Goal: Find specific page/section: Find specific page/section

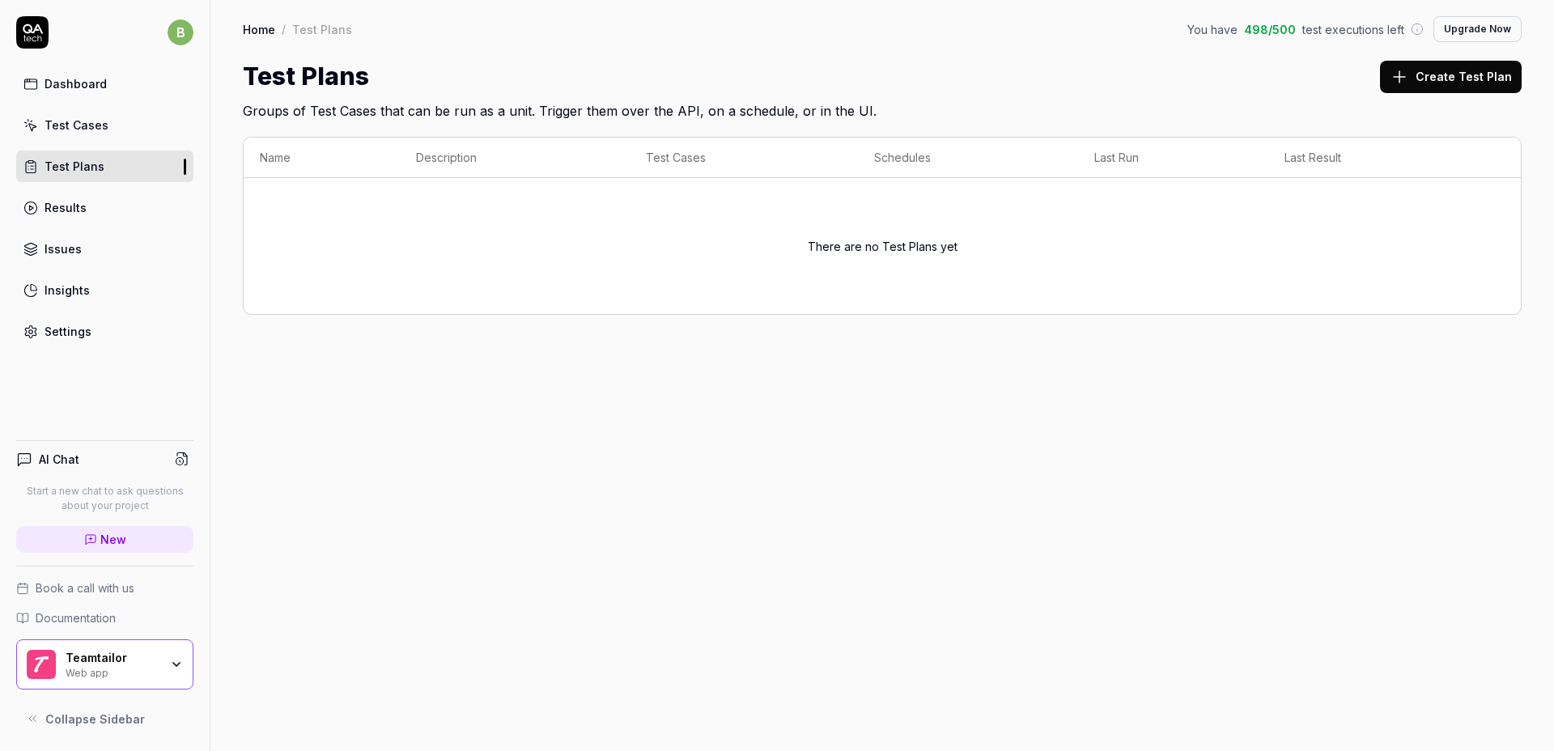
click at [69, 458] on h4 "AI Chat" at bounding box center [59, 459] width 40 height 17
click at [85, 279] on link "Insights" at bounding box center [104, 290] width 177 height 32
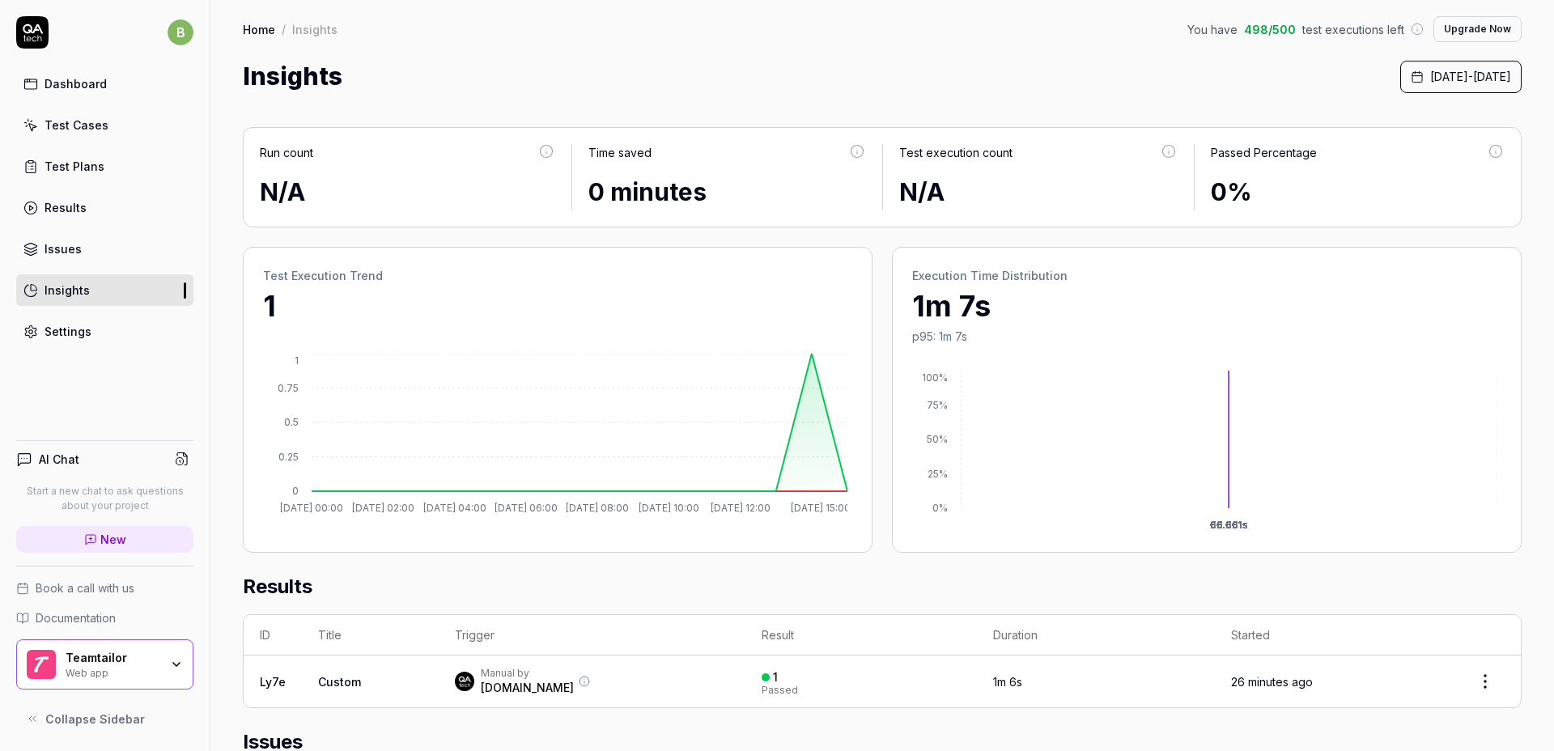
click at [62, 213] on div "Results" at bounding box center [66, 207] width 42 height 17
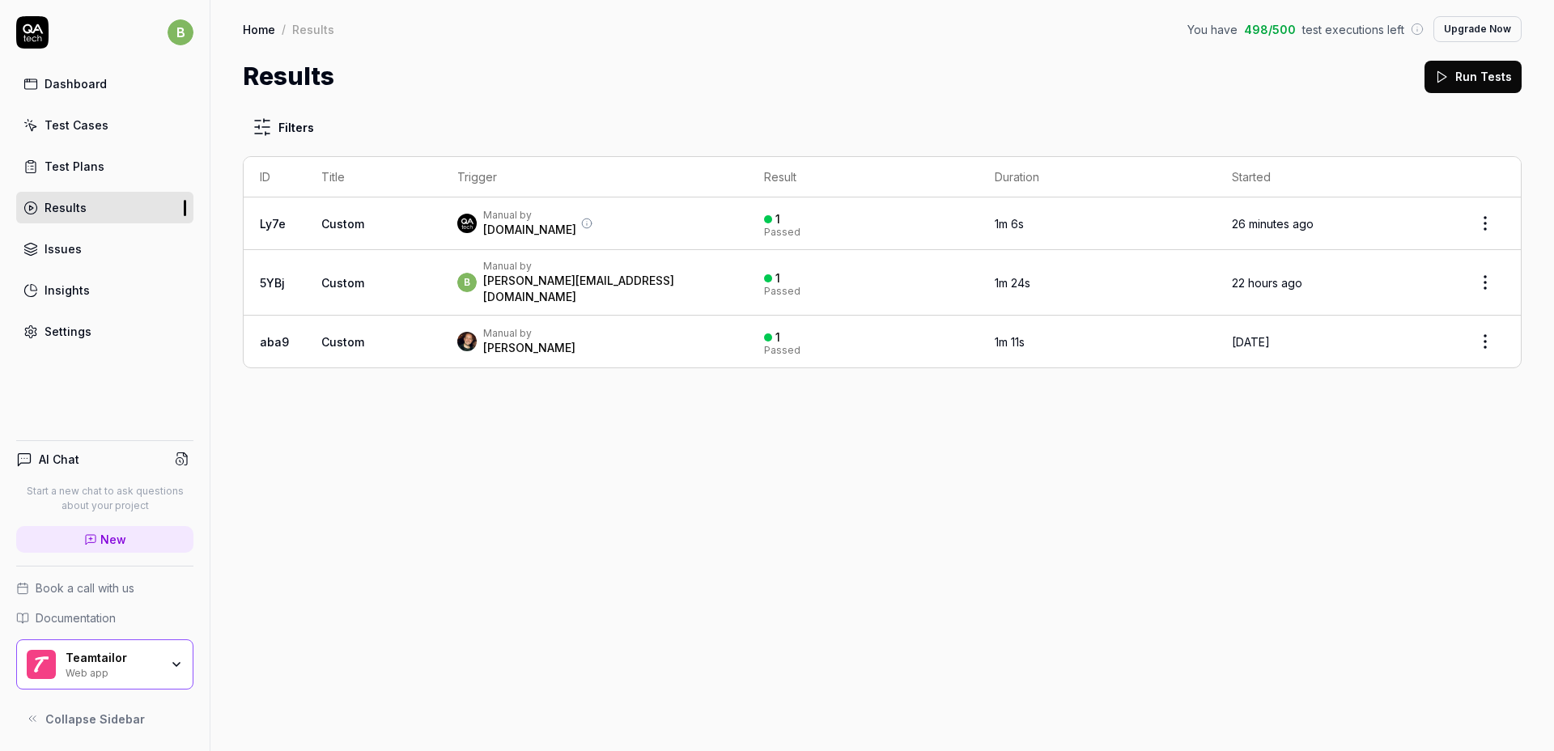
click at [60, 329] on div "Settings" at bounding box center [68, 331] width 47 height 17
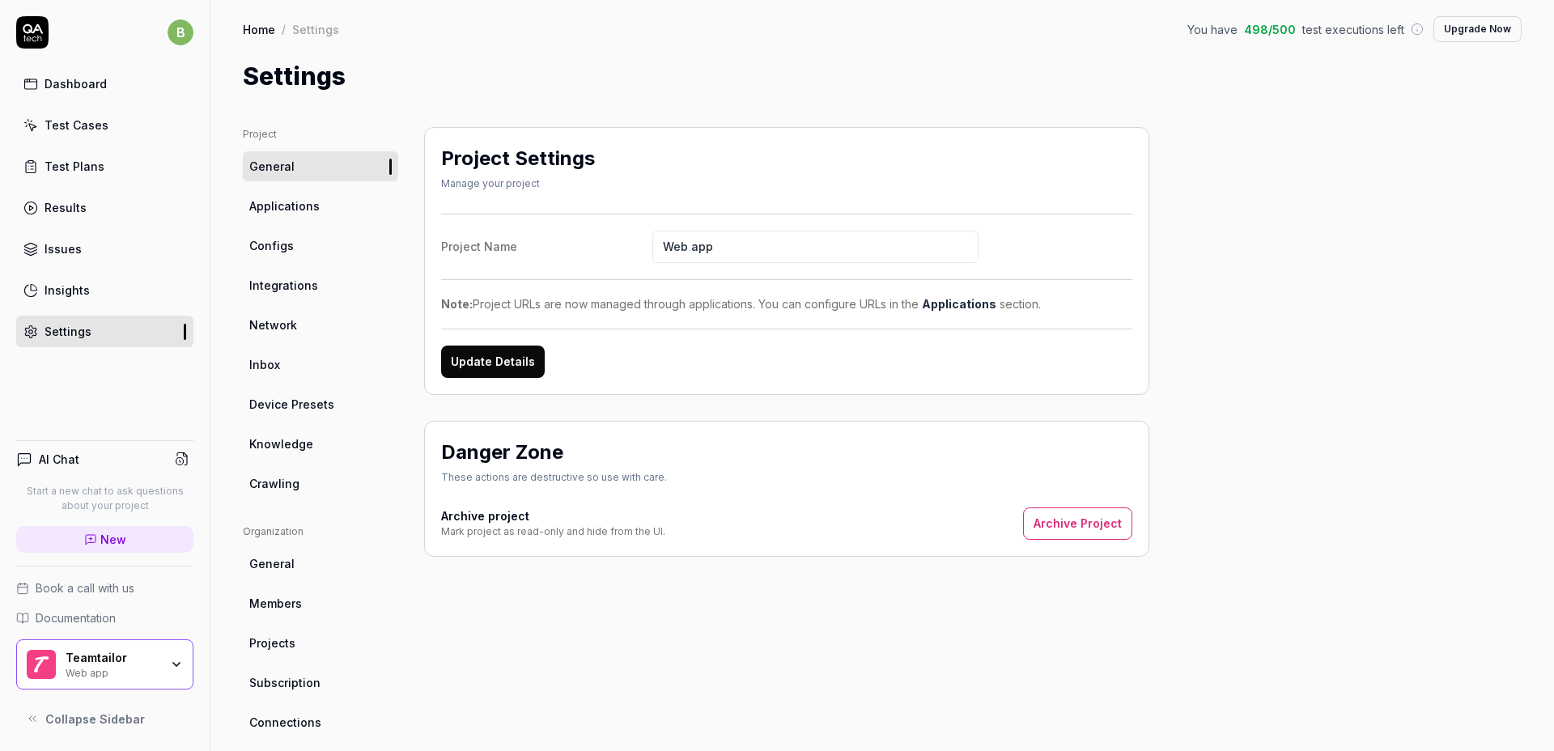
click at [355, 483] on link "Crawling" at bounding box center [320, 484] width 155 height 30
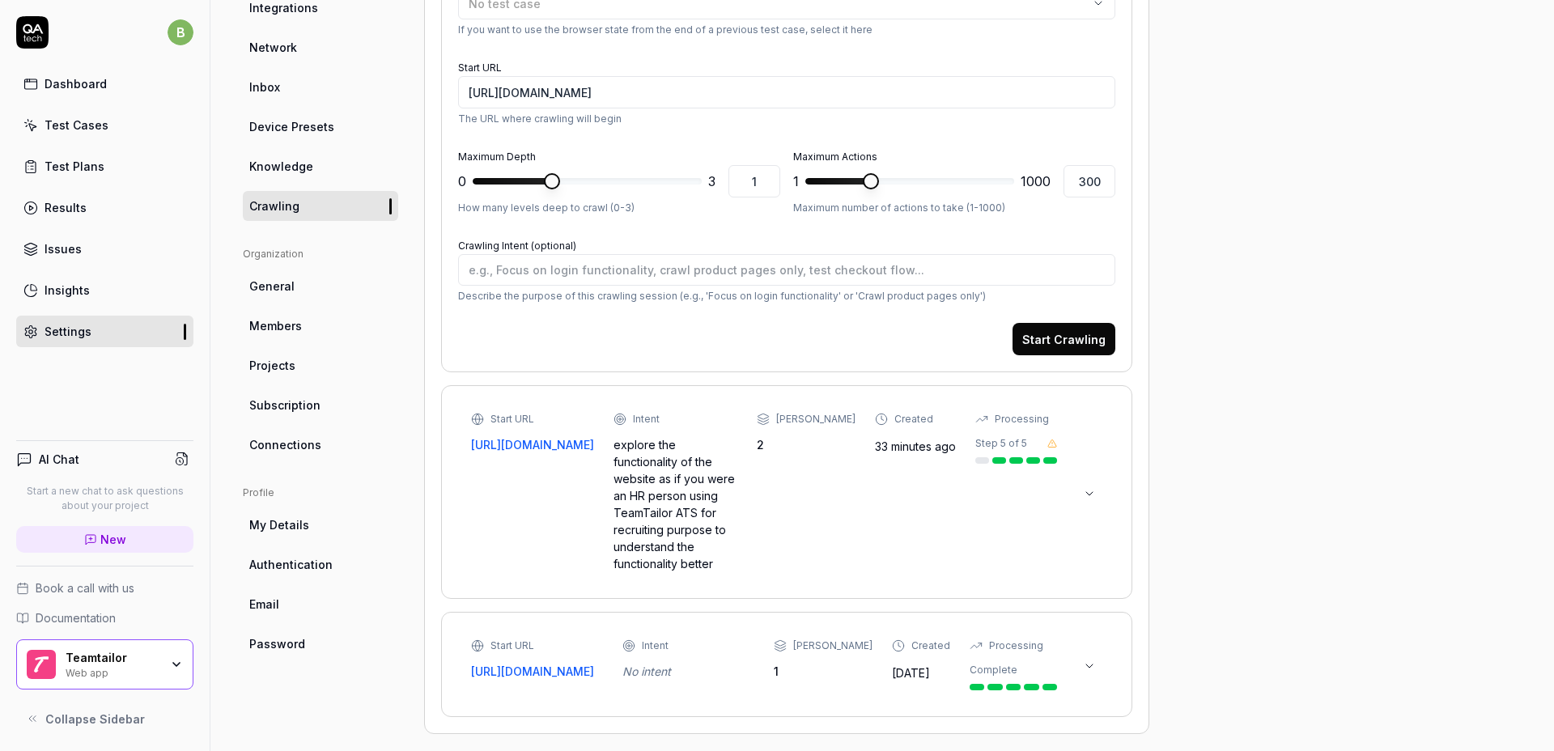
scroll to position [279, 0]
click at [1053, 443] on icon at bounding box center [1053, 442] width 10 height 10
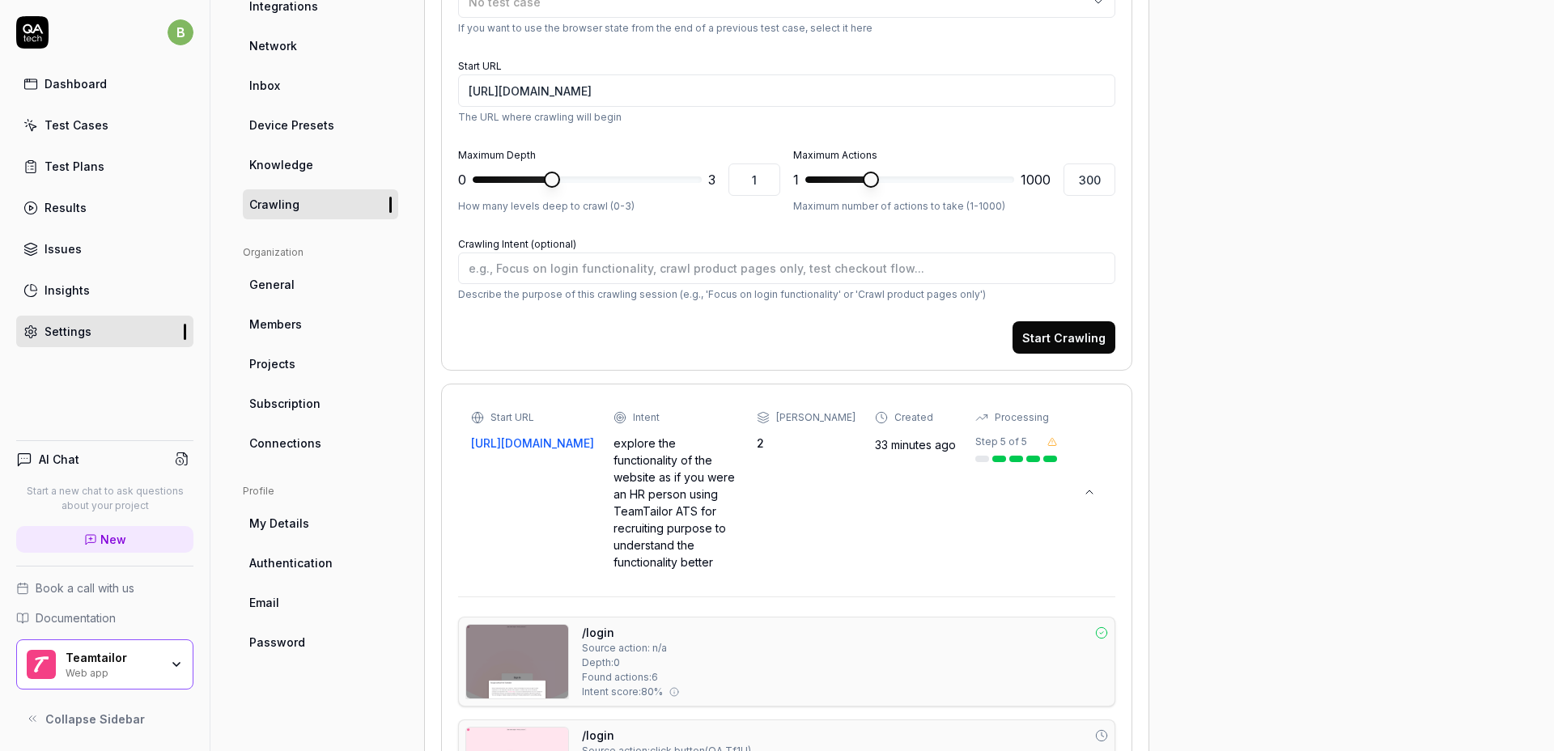
click at [1053, 443] on icon at bounding box center [1053, 442] width 10 height 10
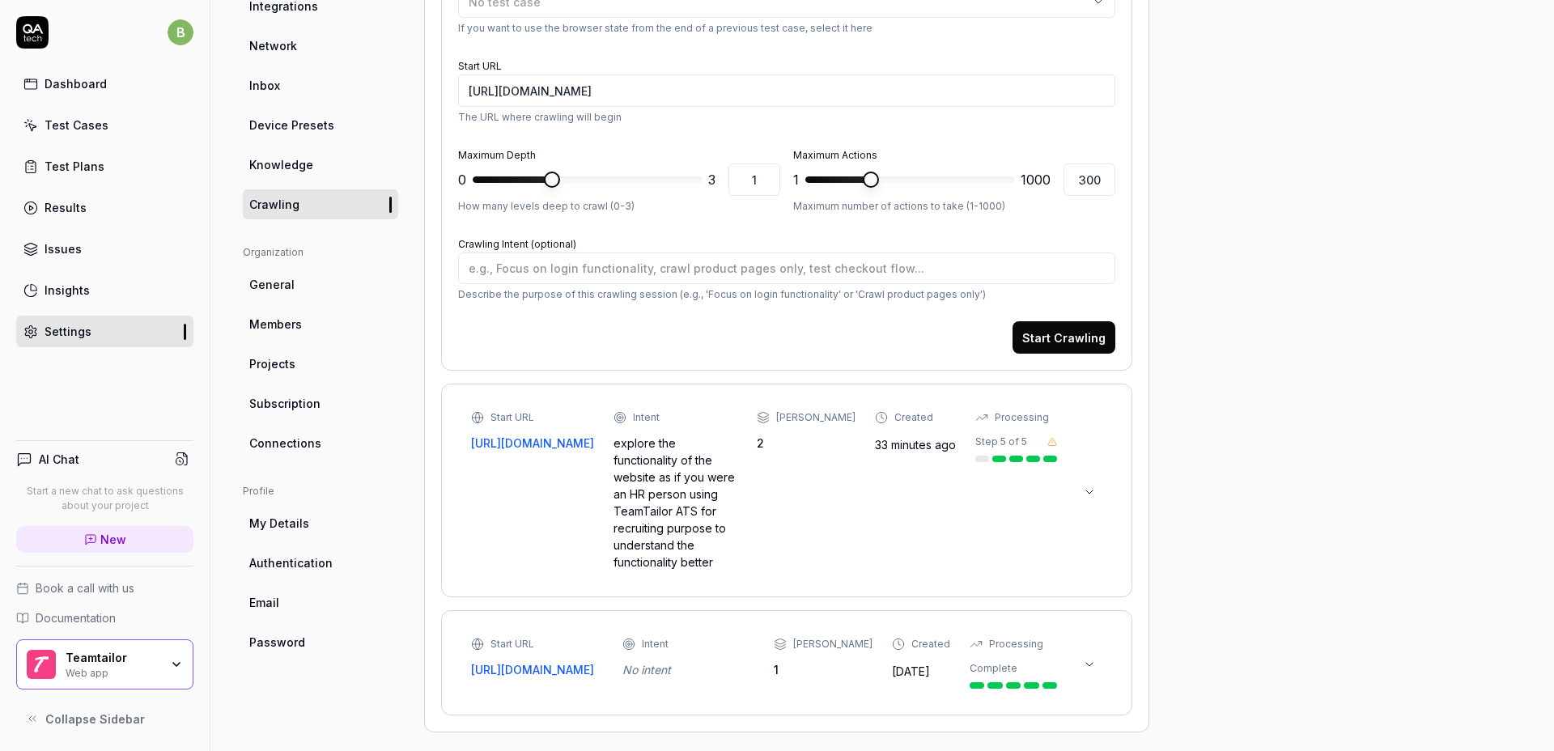
click at [1053, 443] on icon at bounding box center [1053, 442] width 10 height 10
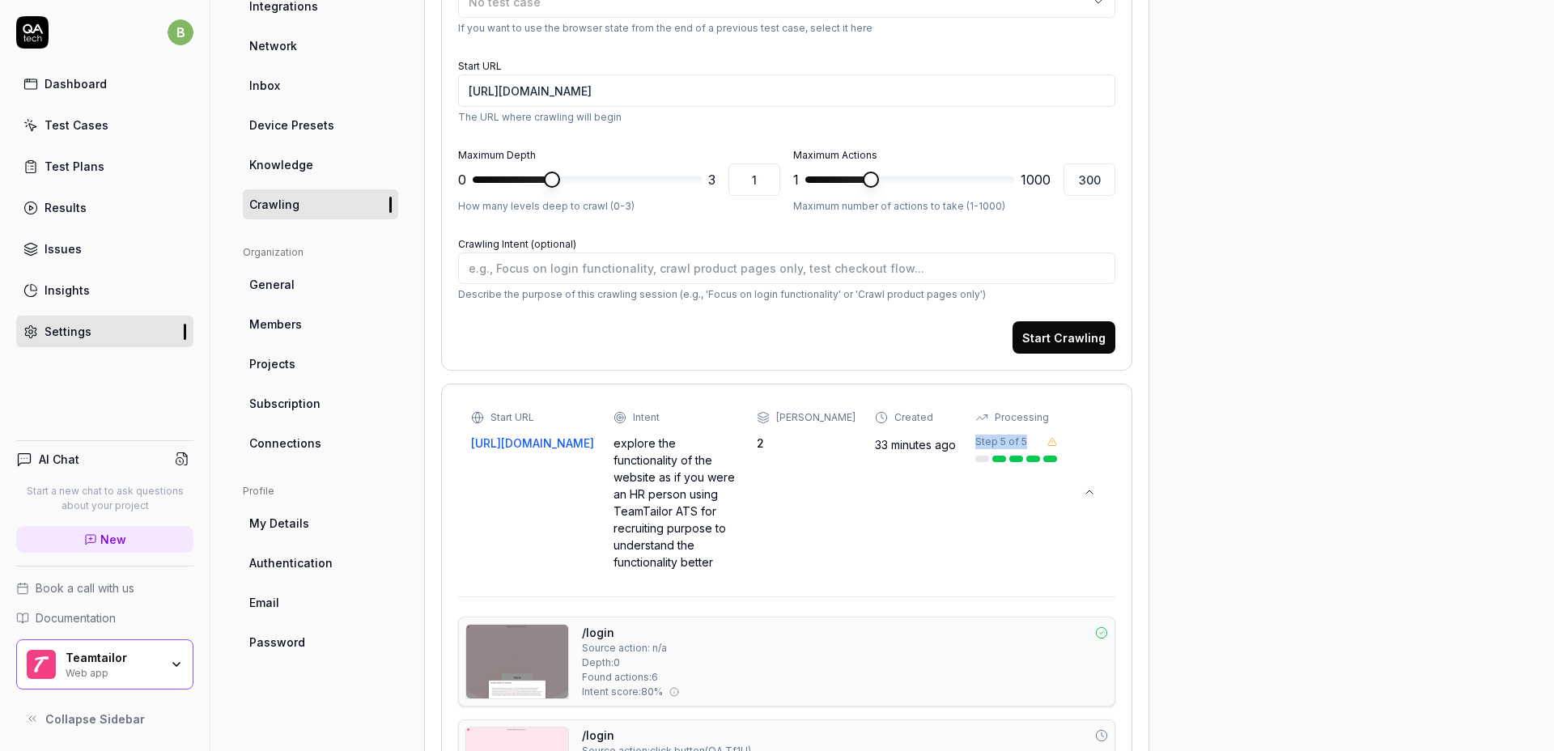
click at [1053, 443] on icon at bounding box center [1053, 442] width 10 height 10
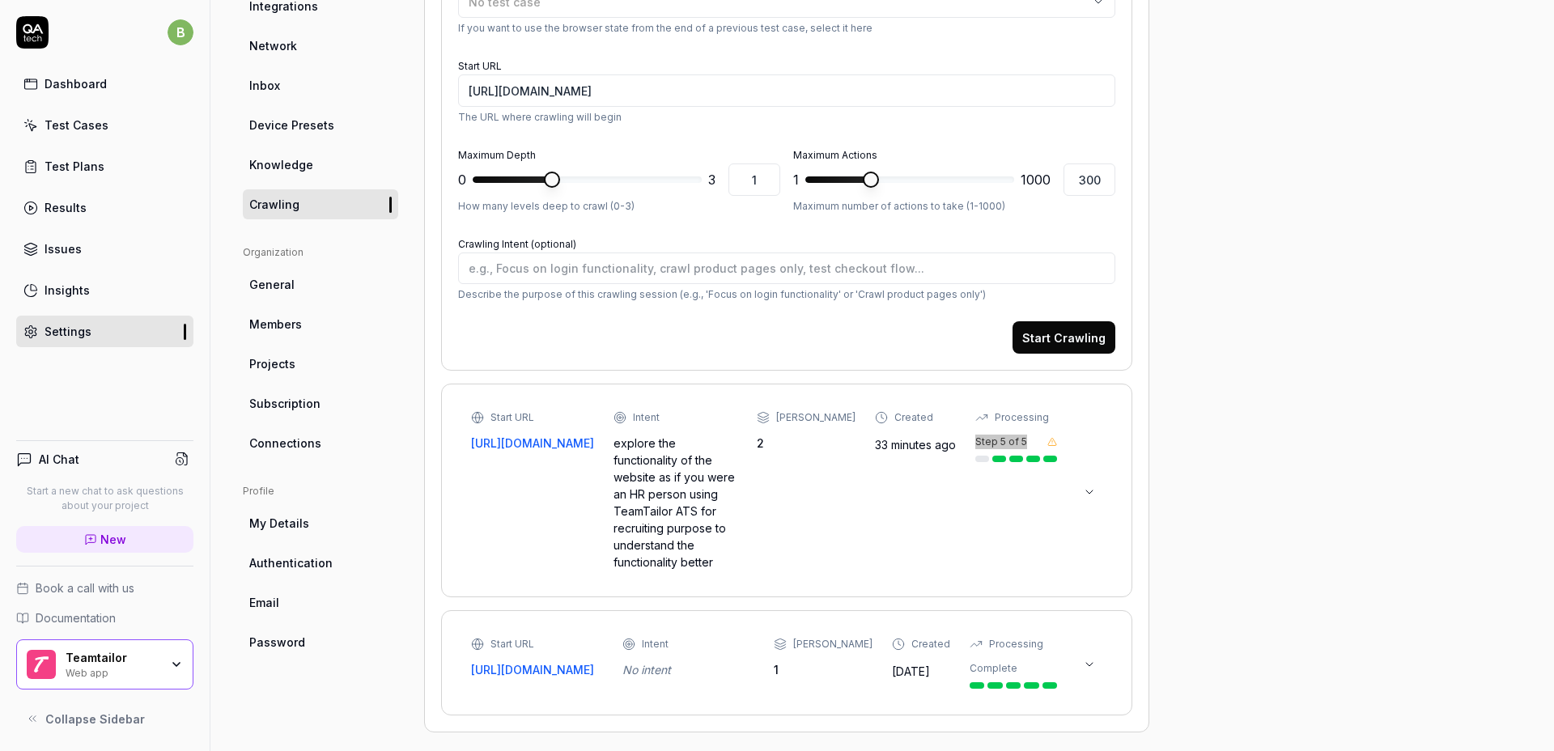
scroll to position [0, 0]
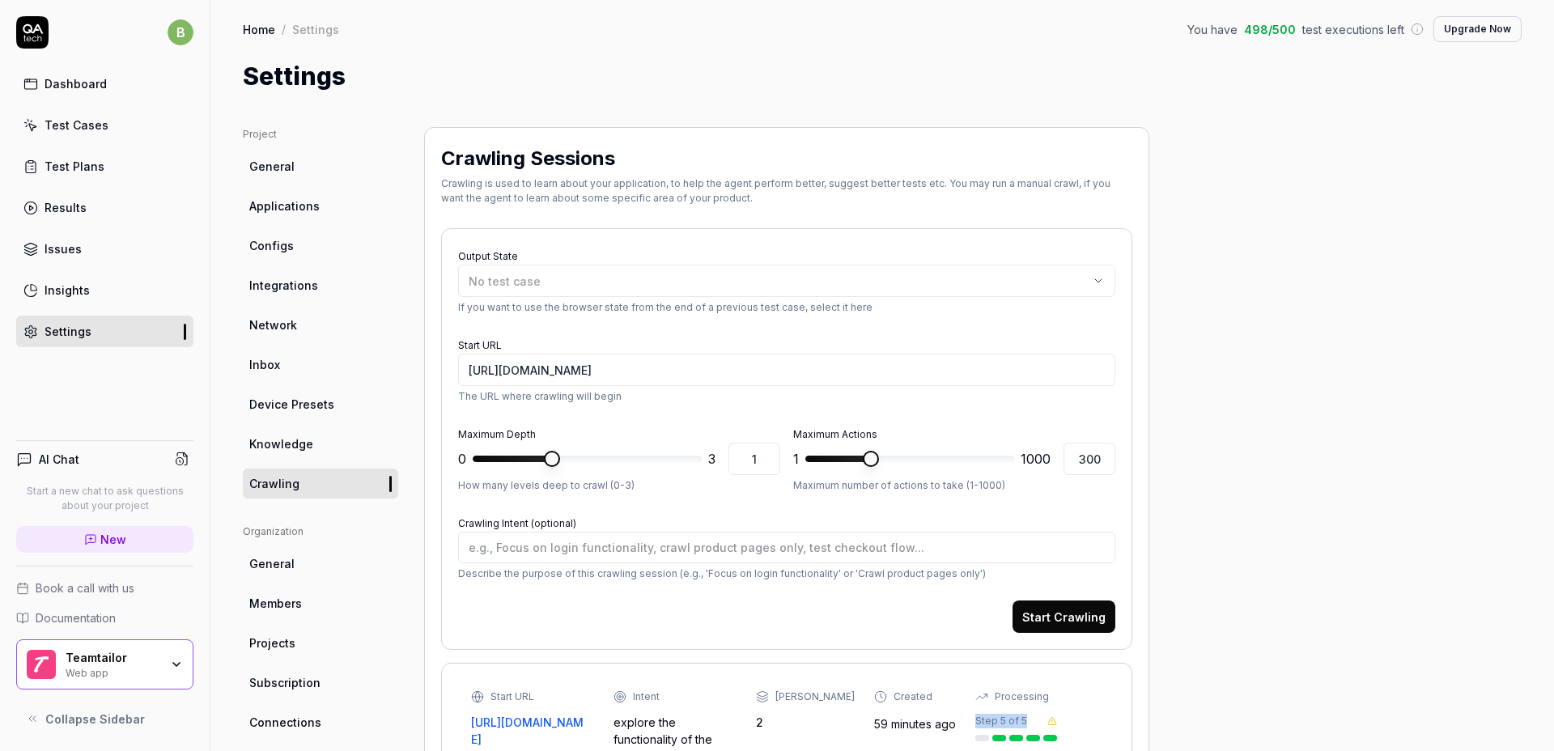
click at [43, 30] on icon at bounding box center [32, 32] width 32 height 32
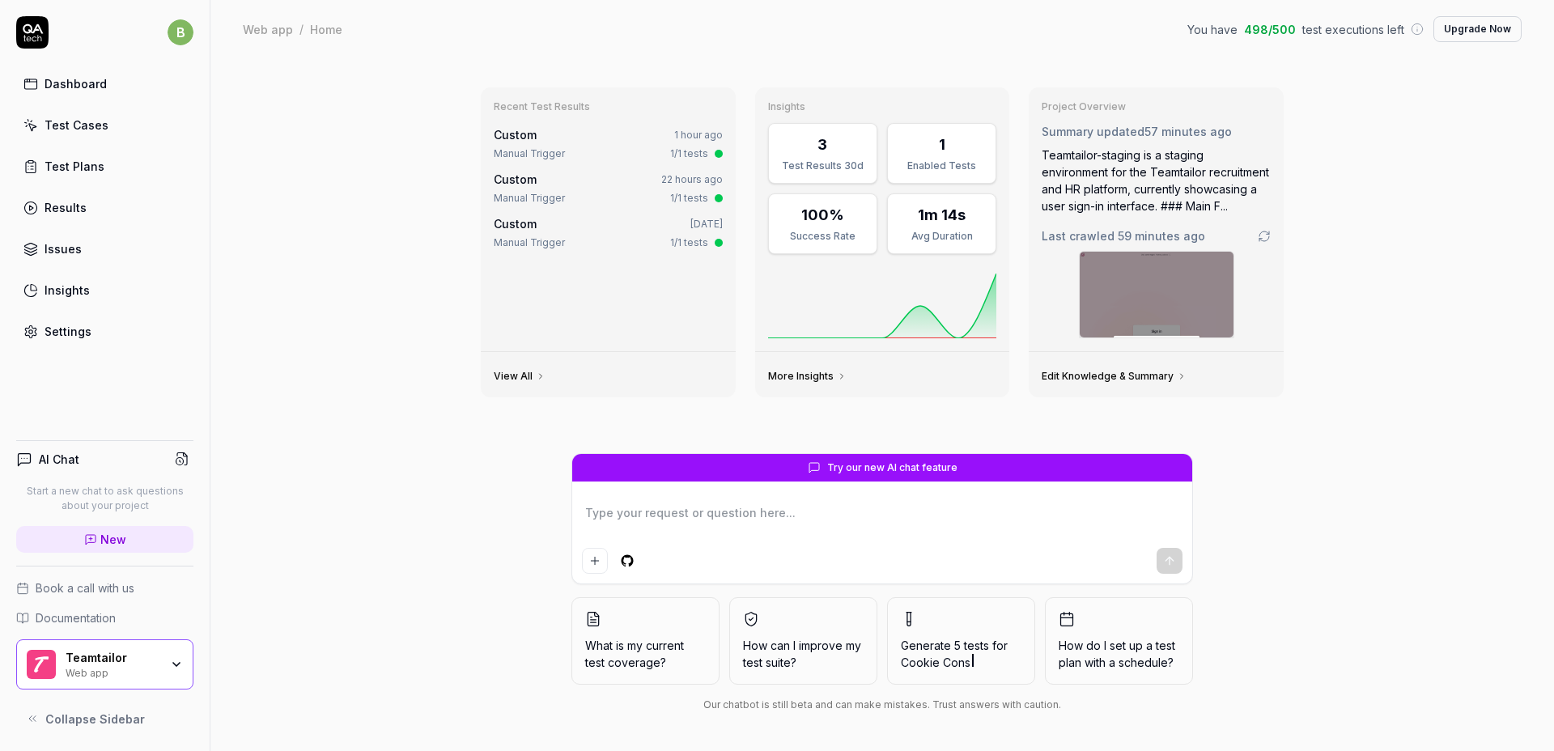
type textarea "*"
